Goal: Task Accomplishment & Management: Complete application form

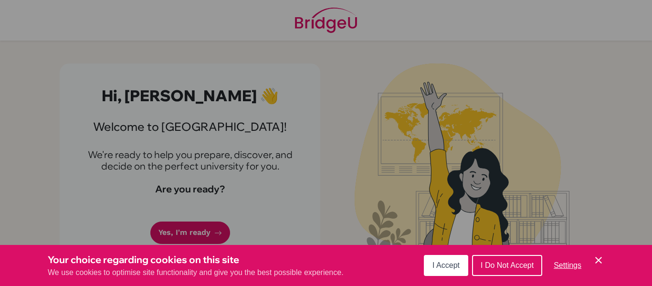
click at [449, 265] on span "I Accept" at bounding box center [445, 265] width 27 height 8
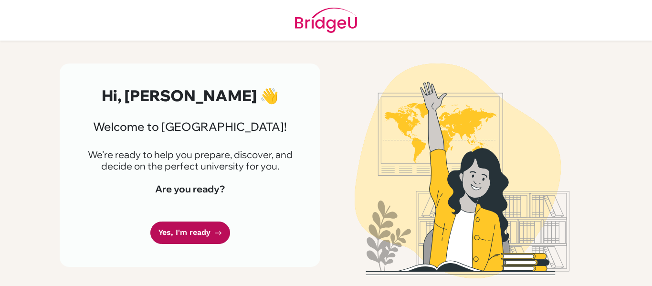
click at [186, 235] on link "Yes, I'm ready" at bounding box center [190, 232] width 80 height 22
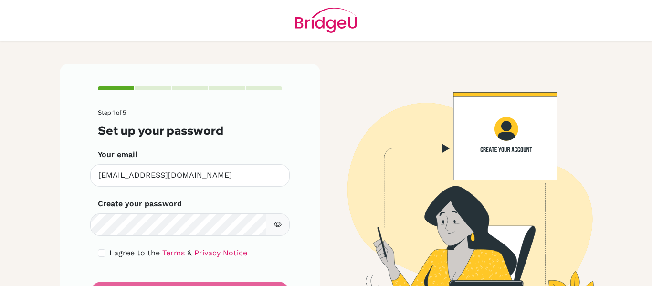
scroll to position [49, 0]
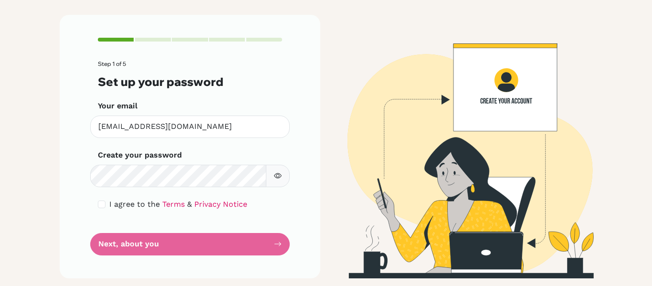
click at [186, 153] on div "Create your password Make sure it's at least 6 characters" at bounding box center [190, 168] width 184 height 38
click at [154, 158] on label "Create your password" at bounding box center [140, 154] width 84 height 11
click at [250, 250] on form "Step 1 of 5 Set up your password Your email [EMAIL_ADDRESS][DOMAIN_NAME] Invali…" at bounding box center [190, 158] width 184 height 194
click at [187, 245] on form "Step 1 of 5 Set up your password Your email [EMAIL_ADDRESS][DOMAIN_NAME] Invali…" at bounding box center [190, 158] width 184 height 194
click at [124, 244] on form "Step 1 of 5 Set up your password Your email [EMAIL_ADDRESS][DOMAIN_NAME] Invali…" at bounding box center [190, 158] width 184 height 194
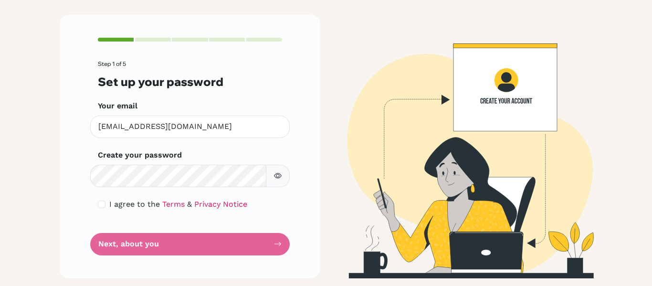
click at [275, 239] on form "Step 1 of 5 Set up your password Your email [EMAIL_ADDRESS][DOMAIN_NAME] Invali…" at bounding box center [190, 158] width 184 height 194
click at [278, 181] on button "button" at bounding box center [278, 176] width 24 height 22
click at [277, 240] on form "Step 1 of 5 Set up your password Your email [EMAIL_ADDRESS][DOMAIN_NAME] Invali…" at bounding box center [190, 158] width 184 height 194
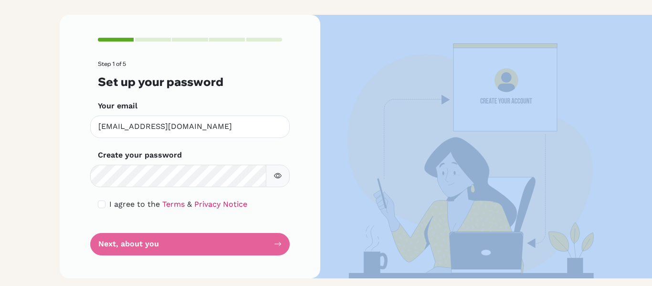
click at [277, 240] on form "Step 1 of 5 Set up your password Your email [EMAIL_ADDRESS][DOMAIN_NAME] Invali…" at bounding box center [190, 158] width 184 height 194
click at [344, 135] on img at bounding box center [462, 146] width 544 height 263
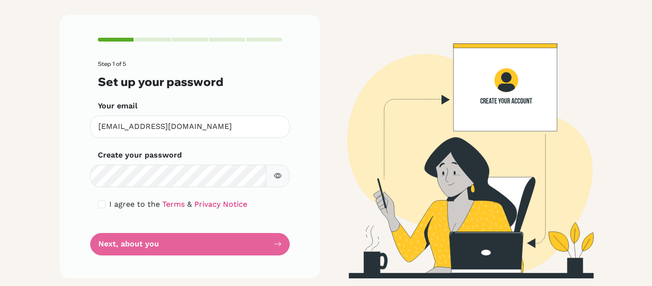
click at [271, 54] on div "Step 1 of 5 Set up your password Your email [EMAIL_ADDRESS][DOMAIN_NAME] Invali…" at bounding box center [190, 146] width 260 height 263
click at [262, 236] on form "Step 1 of 5 Set up your password Your email [EMAIL_ADDRESS][DOMAIN_NAME] Invali…" at bounding box center [190, 158] width 184 height 194
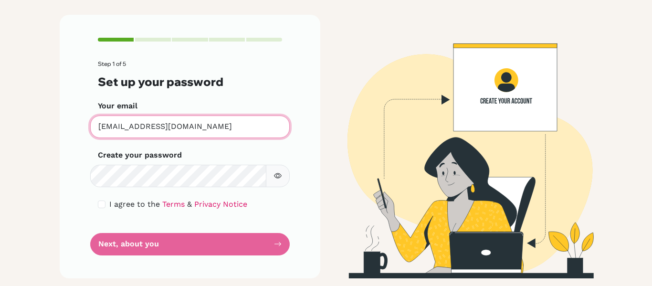
click at [207, 125] on input "[EMAIL_ADDRESS][DOMAIN_NAME]" at bounding box center [189, 126] width 199 height 22
type input "[EMAIL_ADDRESS][DOMAIN_NAME]"
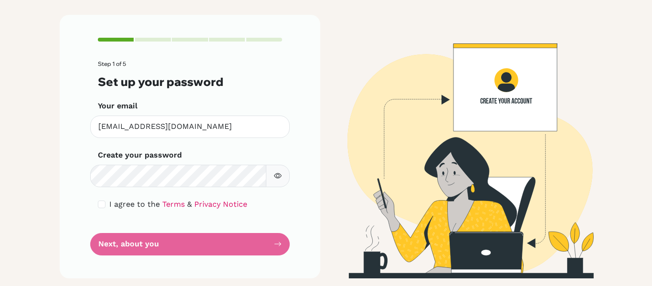
click at [181, 243] on form "Step 1 of 5 Set up your password Your email [EMAIL_ADDRESS][DOMAIN_NAME] Invali…" at bounding box center [190, 158] width 184 height 194
click at [115, 204] on span "I agree to the" at bounding box center [134, 203] width 51 height 9
click at [109, 203] on span "I agree to the" at bounding box center [134, 203] width 51 height 9
click at [98, 207] on div "I agree to the Terms & Privacy Notice" at bounding box center [190, 203] width 184 height 11
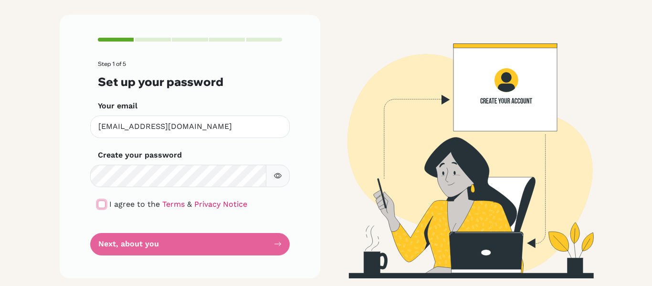
click at [98, 206] on input "checkbox" at bounding box center [102, 204] width 8 height 8
checkbox input "true"
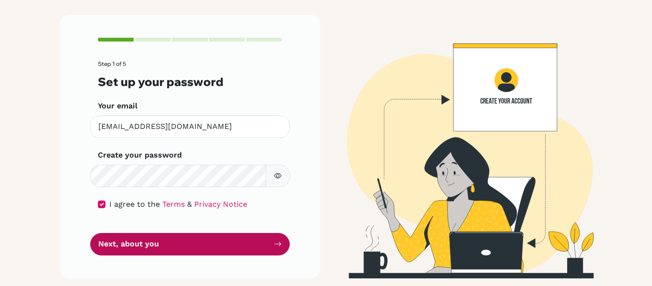
click at [152, 244] on button "Next, about you" at bounding box center [189, 244] width 199 height 22
